Goal: Complete application form: Complete application form

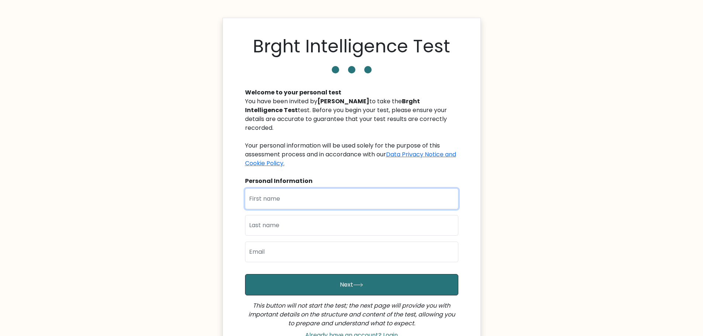
click at [290, 194] on input "text" at bounding box center [351, 199] width 213 height 21
type input "Mzee"
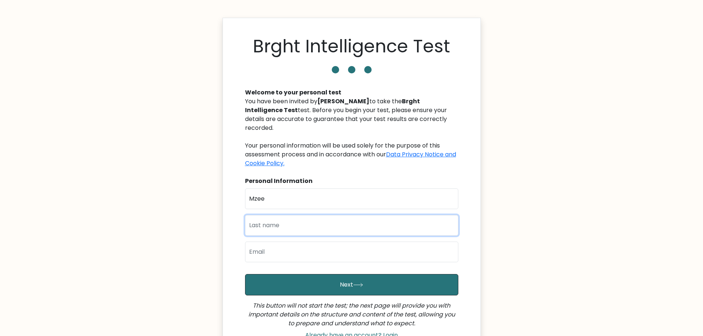
type input "[PERSON_NAME]"
type input "[EMAIL_ADDRESS][DOMAIN_NAME]"
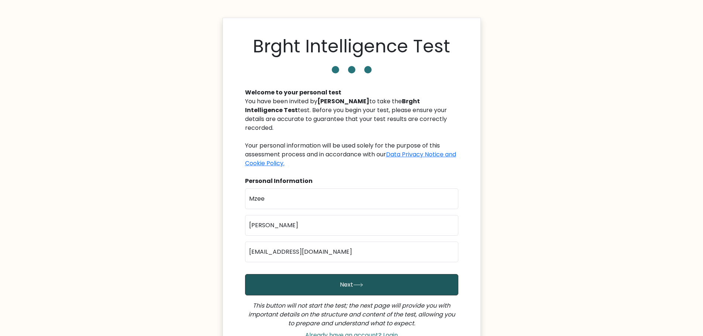
click at [364, 274] on button "Next" at bounding box center [351, 284] width 213 height 21
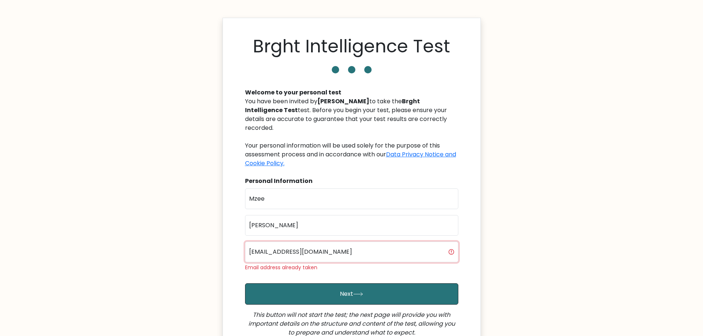
drag, startPoint x: 286, startPoint y: 243, endPoint x: 235, endPoint y: 242, distance: 51.3
click at [235, 242] on div "Brght Intelligence Test Welcome to your personal test You have been invited by …" at bounding box center [352, 194] width 258 height 353
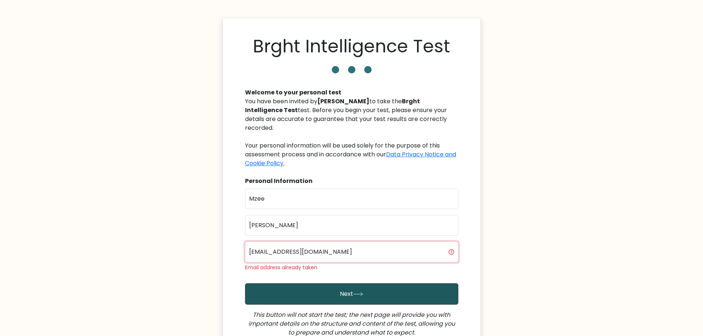
type input "bbuku349@gmail.com"
click at [354, 290] on button "Next" at bounding box center [351, 293] width 213 height 21
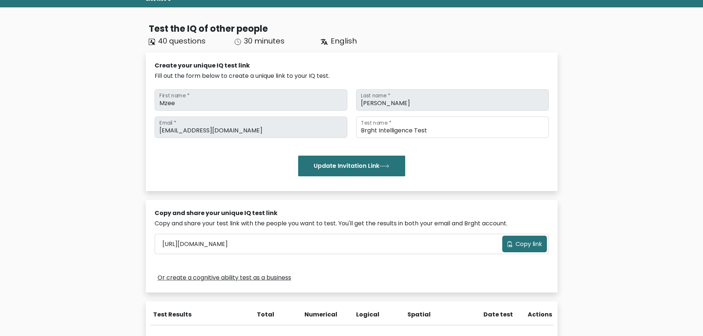
scroll to position [20, 0]
